Goal: Task Accomplishment & Management: Manage account settings

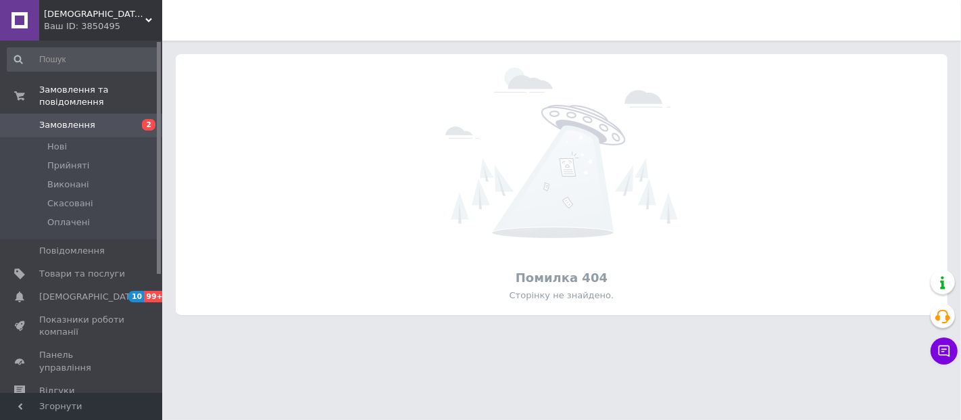
click at [147, 22] on icon at bounding box center [148, 20] width 7 height 7
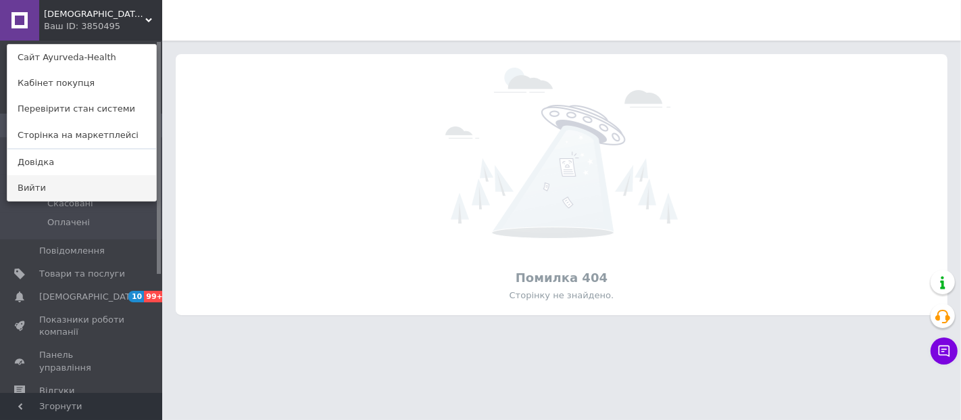
click at [87, 191] on link "Вийти" at bounding box center [81, 188] width 149 height 26
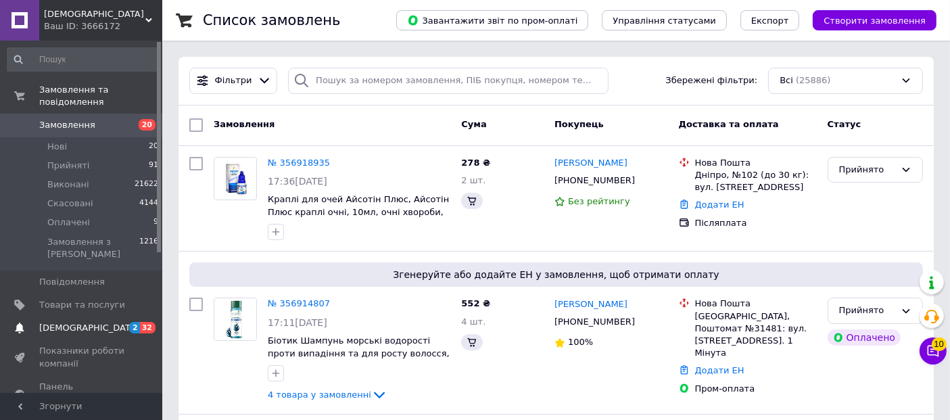
click at [91, 316] on link "Сповіщення 2 32" at bounding box center [83, 327] width 166 height 23
